Goal: Task Accomplishment & Management: Manage account settings

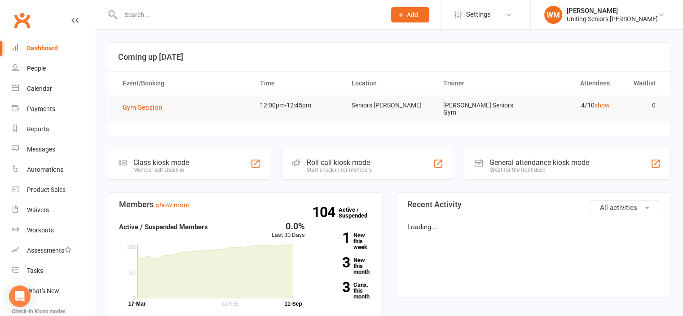
click at [155, 9] on div at bounding box center [244, 14] width 272 height 29
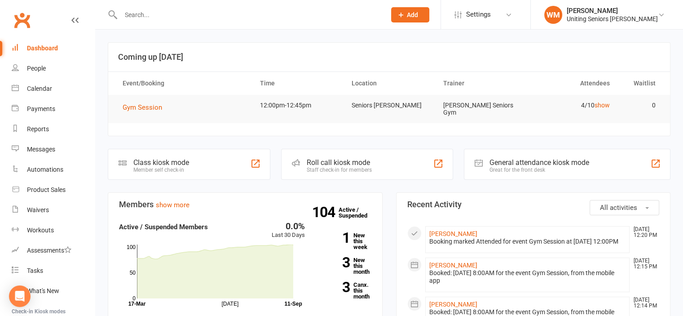
click at [154, 10] on input "text" at bounding box center [248, 15] width 261 height 13
click at [147, 9] on input "text" at bounding box center [248, 15] width 261 height 13
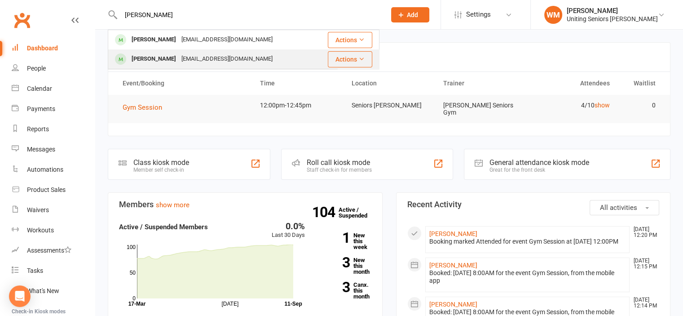
type input "[PERSON_NAME]"
click at [162, 55] on div "[PERSON_NAME]" at bounding box center [154, 59] width 50 height 13
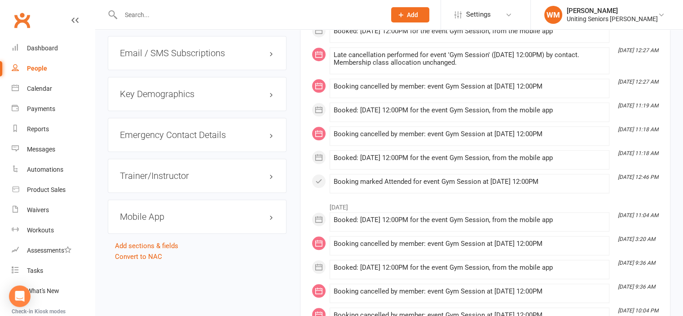
scroll to position [898, 0]
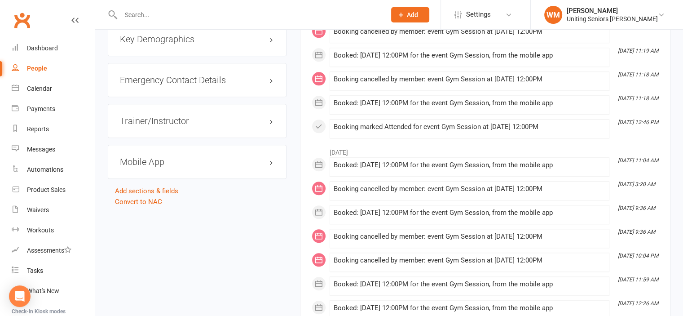
click at [146, 157] on h3 "Mobile App" at bounding box center [197, 162] width 155 height 10
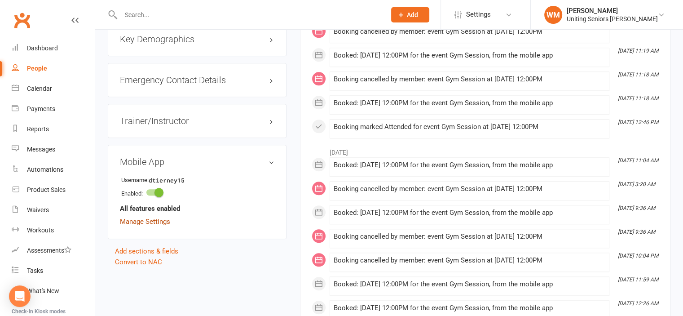
click at [165, 217] on link "Manage Settings" at bounding box center [145, 221] width 50 height 8
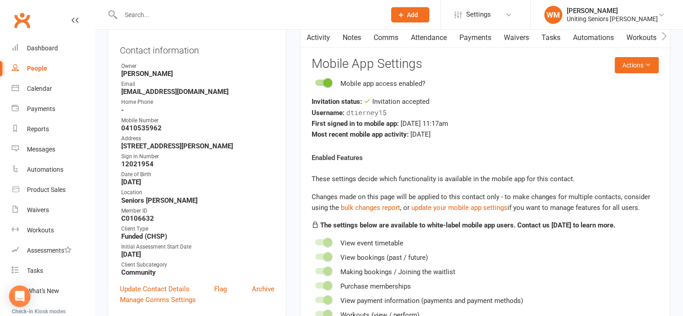
scroll to position [77, 0]
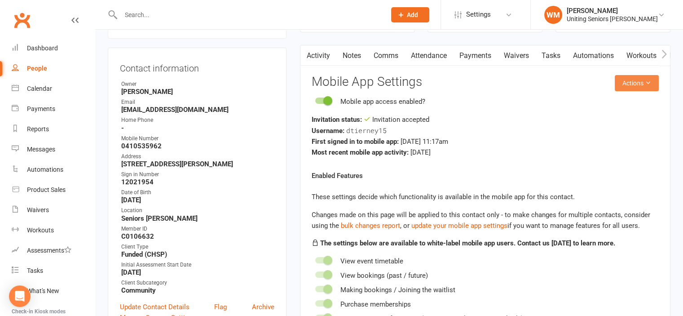
click at [649, 84] on icon at bounding box center [648, 83] width 6 height 6
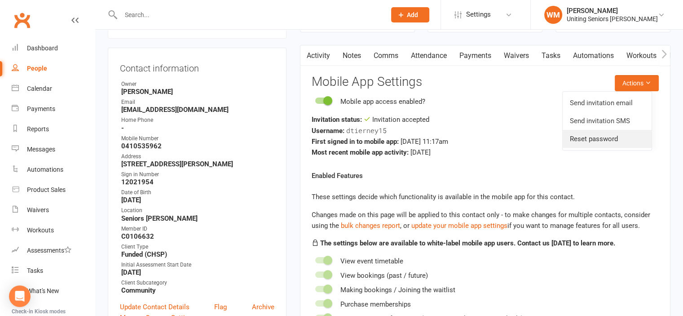
click at [626, 134] on link "Reset password" at bounding box center [607, 139] width 89 height 18
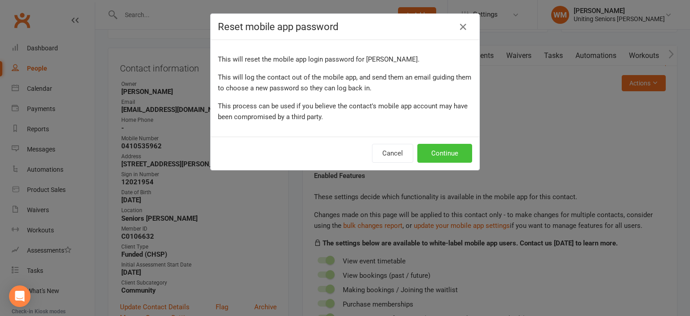
click at [451, 150] on button "Continue" at bounding box center [444, 153] width 55 height 19
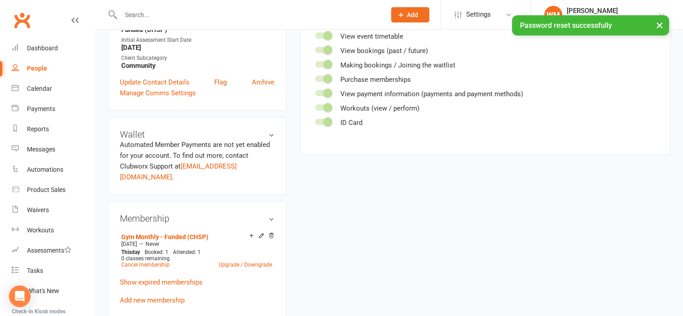
scroll to position [0, 0]
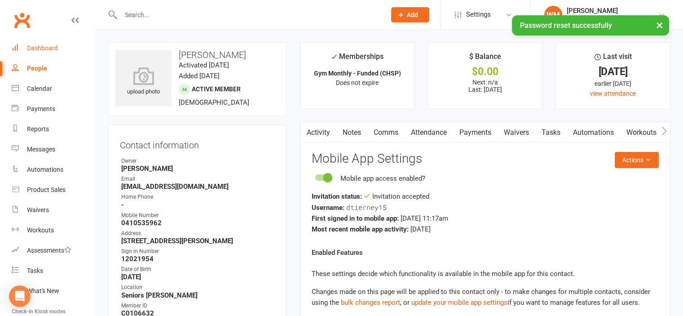
click at [36, 49] on div "Dashboard" at bounding box center [42, 47] width 31 height 7
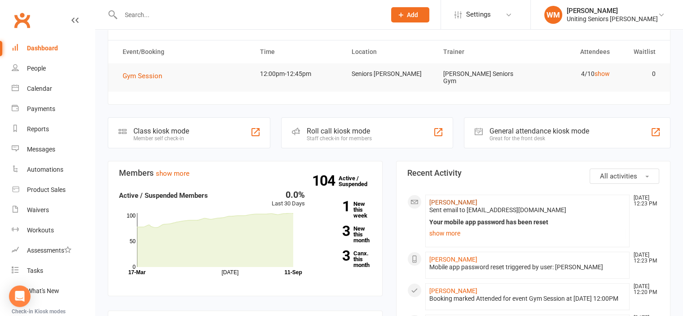
scroll to position [45, 0]
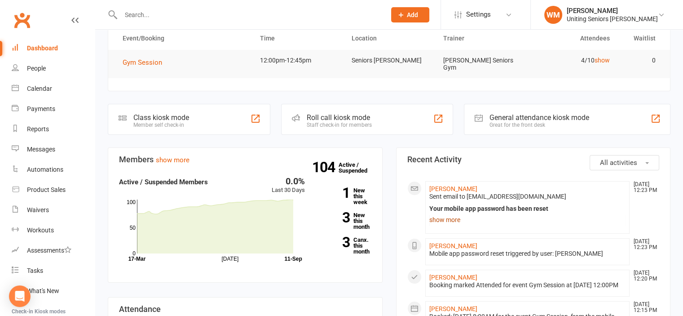
click at [450, 214] on link "show more" at bounding box center [527, 219] width 197 height 13
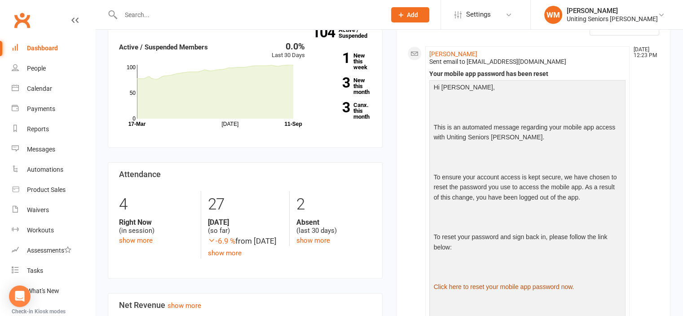
scroll to position [0, 0]
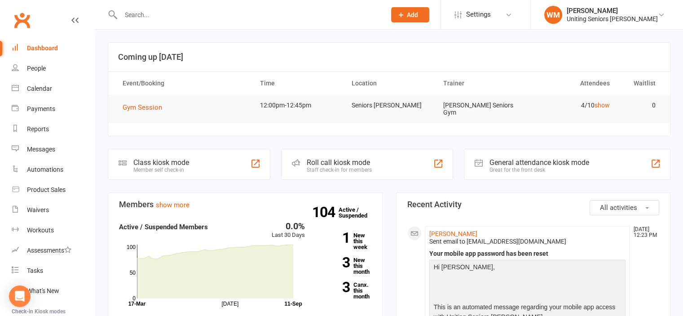
click at [214, 19] on input "text" at bounding box center [248, 15] width 261 height 13
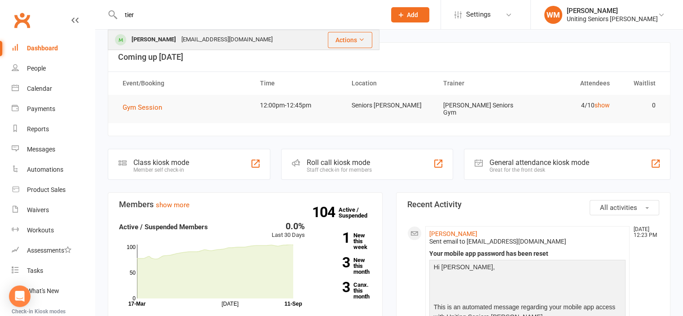
type input "tier"
click at [179, 39] on div "[EMAIL_ADDRESS][DOMAIN_NAME]" at bounding box center [227, 39] width 97 height 13
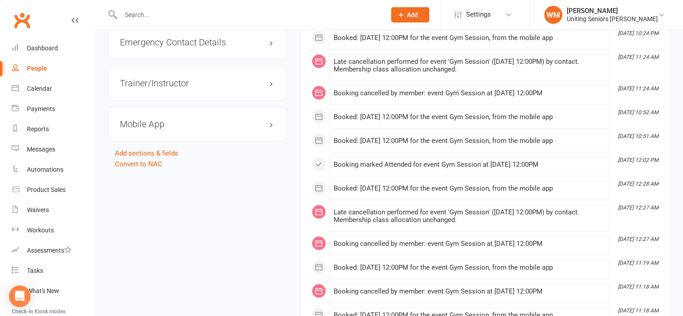
scroll to position [943, 0]
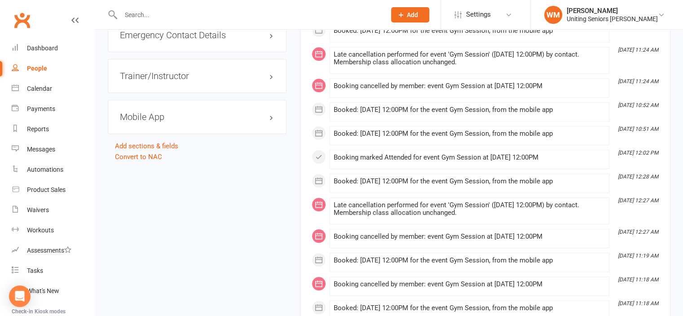
click at [219, 112] on h3 "Mobile App" at bounding box center [197, 117] width 155 height 10
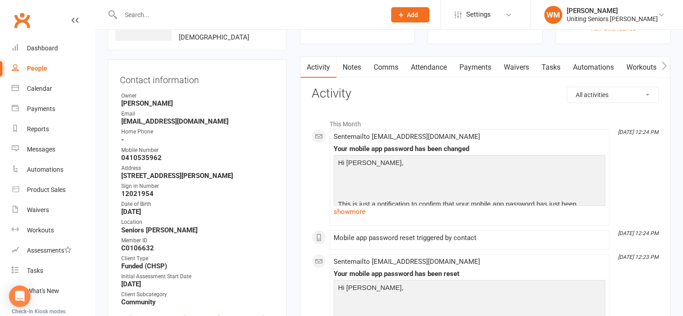
scroll to position [0, 0]
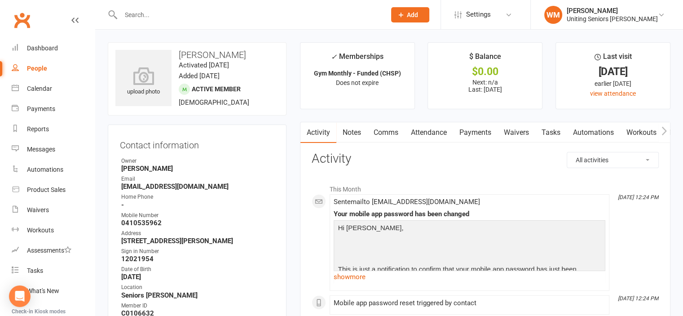
click at [167, 16] on input "text" at bounding box center [248, 15] width 261 height 13
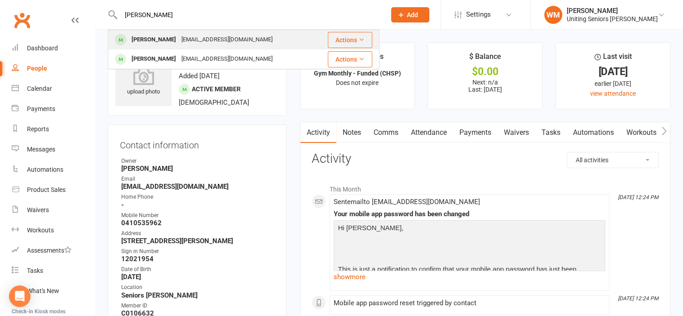
type input "[PERSON_NAME]"
click at [157, 35] on div "[PERSON_NAME]" at bounding box center [154, 39] width 50 height 13
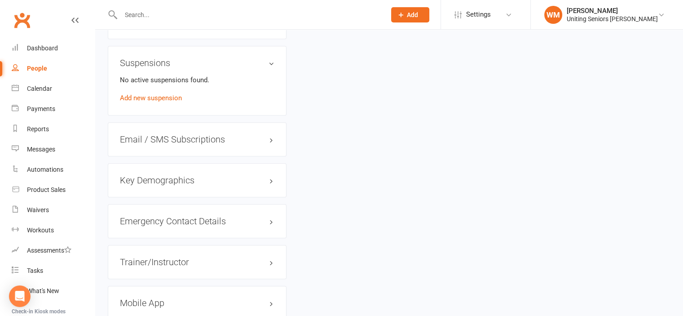
scroll to position [764, 0]
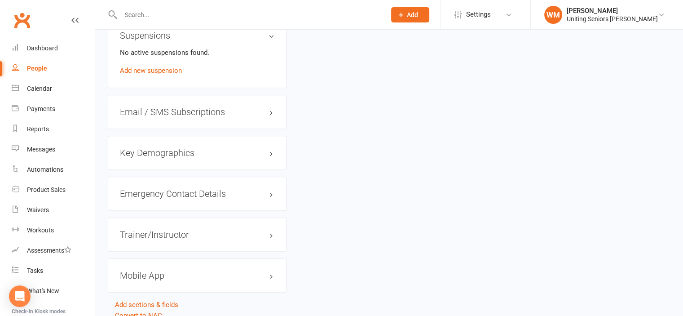
click at [155, 270] on h3 "Mobile App" at bounding box center [197, 275] width 155 height 10
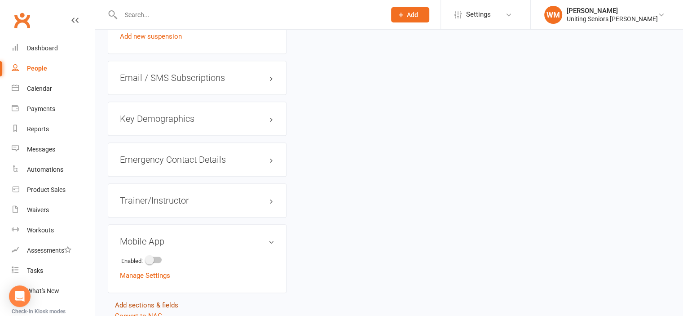
scroll to position [828, 0]
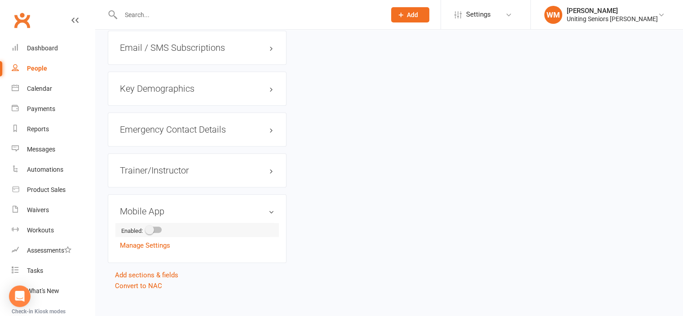
click at [161, 226] on div at bounding box center [153, 229] width 15 height 6
click at [146, 228] on input "checkbox" at bounding box center [146, 228] width 0 height 0
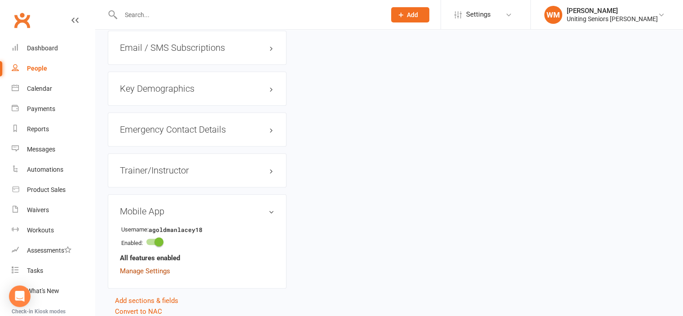
click at [160, 267] on link "Manage Settings" at bounding box center [145, 271] width 50 height 8
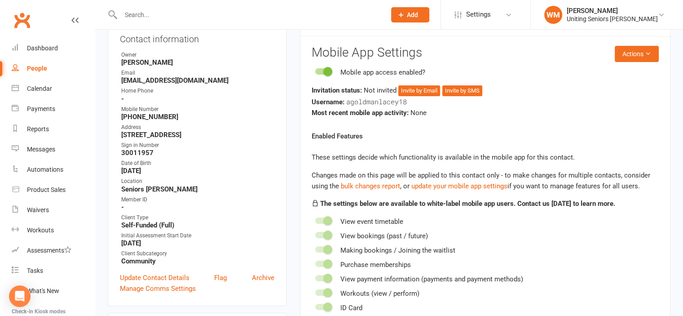
scroll to position [77, 0]
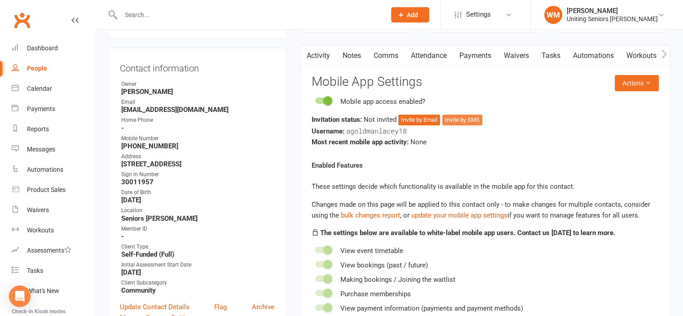
click at [473, 121] on button "Invite by SMS" at bounding box center [462, 120] width 40 height 11
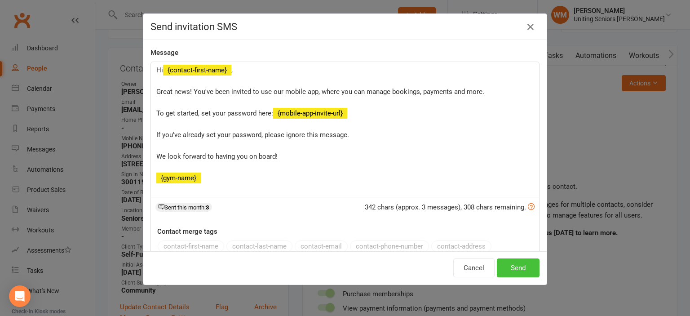
click at [511, 265] on button "Send" at bounding box center [518, 267] width 43 height 19
